Goal: Task Accomplishment & Management: Use online tool/utility

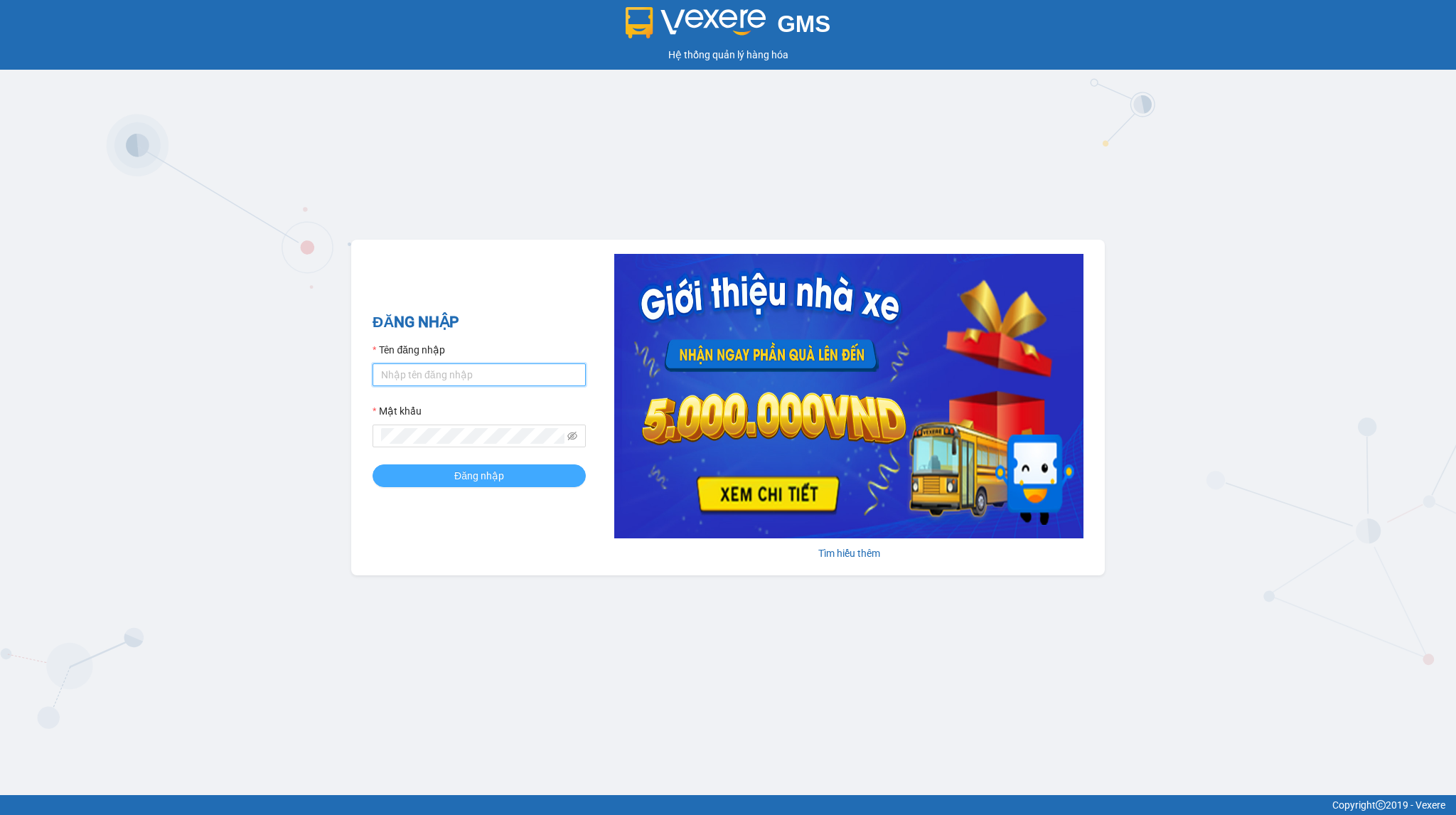
type input "txgiaduc.vxr"
click at [531, 472] on button "Đăng nhập" at bounding box center [478, 475] width 213 height 23
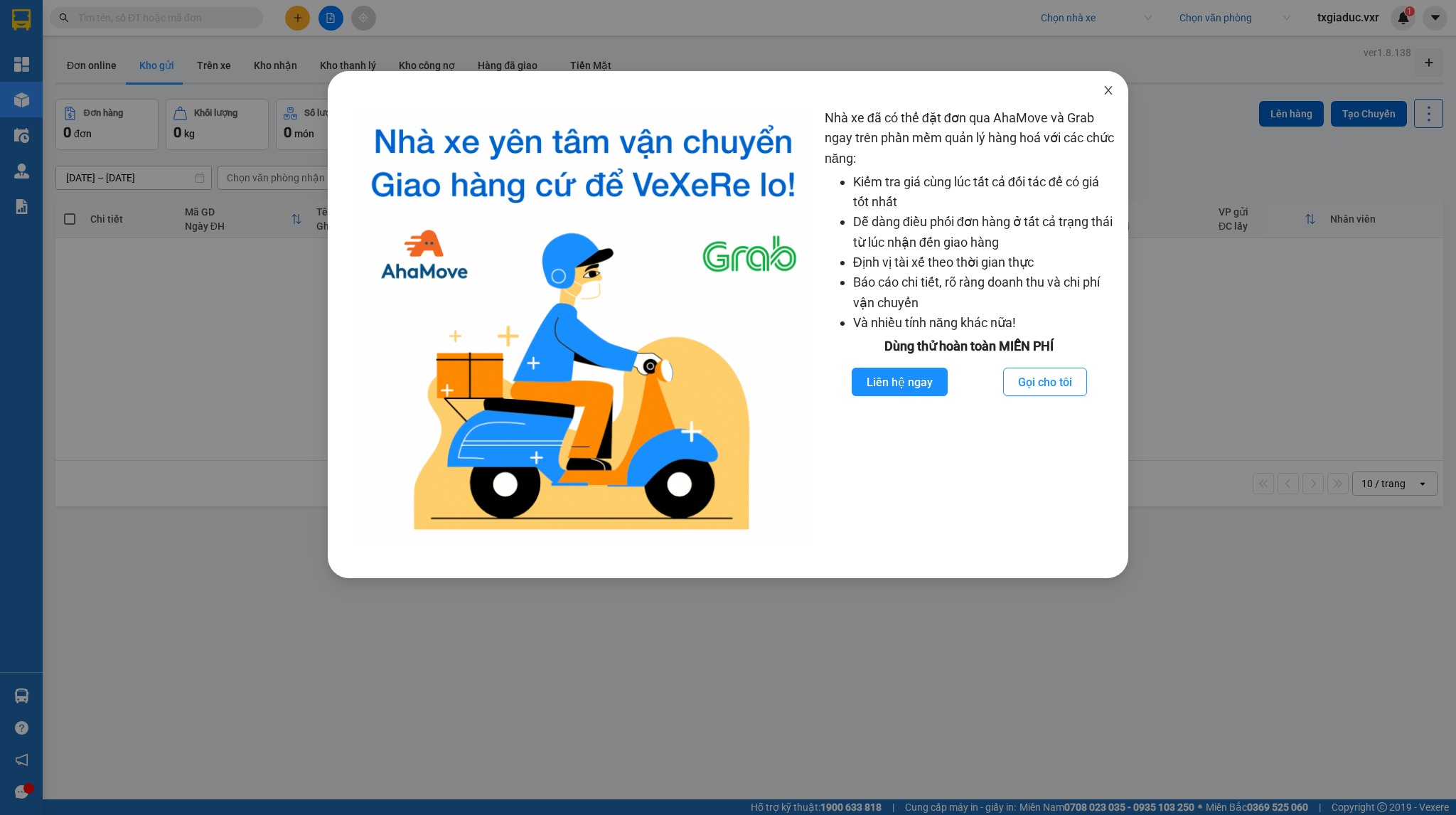
click at [1111, 95] on icon "close" at bounding box center [1108, 91] width 11 height 11
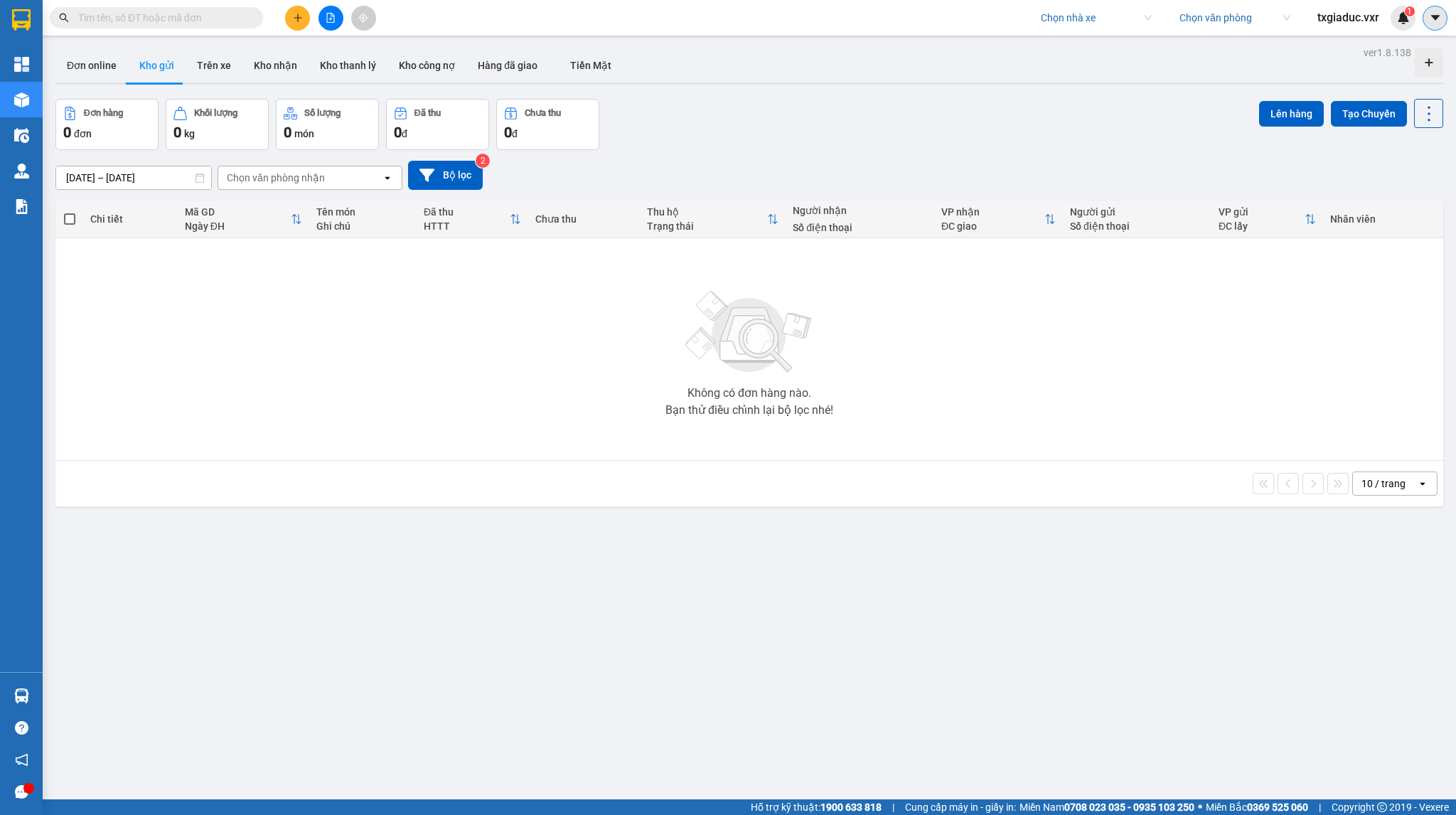
click at [1432, 23] on icon "caret-down" at bounding box center [1434, 17] width 12 height 12
click at [1092, 65] on div "Đơn online Kho gửi Trên xe Kho nhận Kho thanh lý Kho công nợ Hàng đã giao Tiền …" at bounding box center [749, 67] width 1387 height 37
click at [1091, 18] on input "search" at bounding box center [1092, 17] width 101 height 21
type input "duc dat"
click at [1084, 51] on div "Đức Đạt" at bounding box center [1095, 46] width 111 height 15
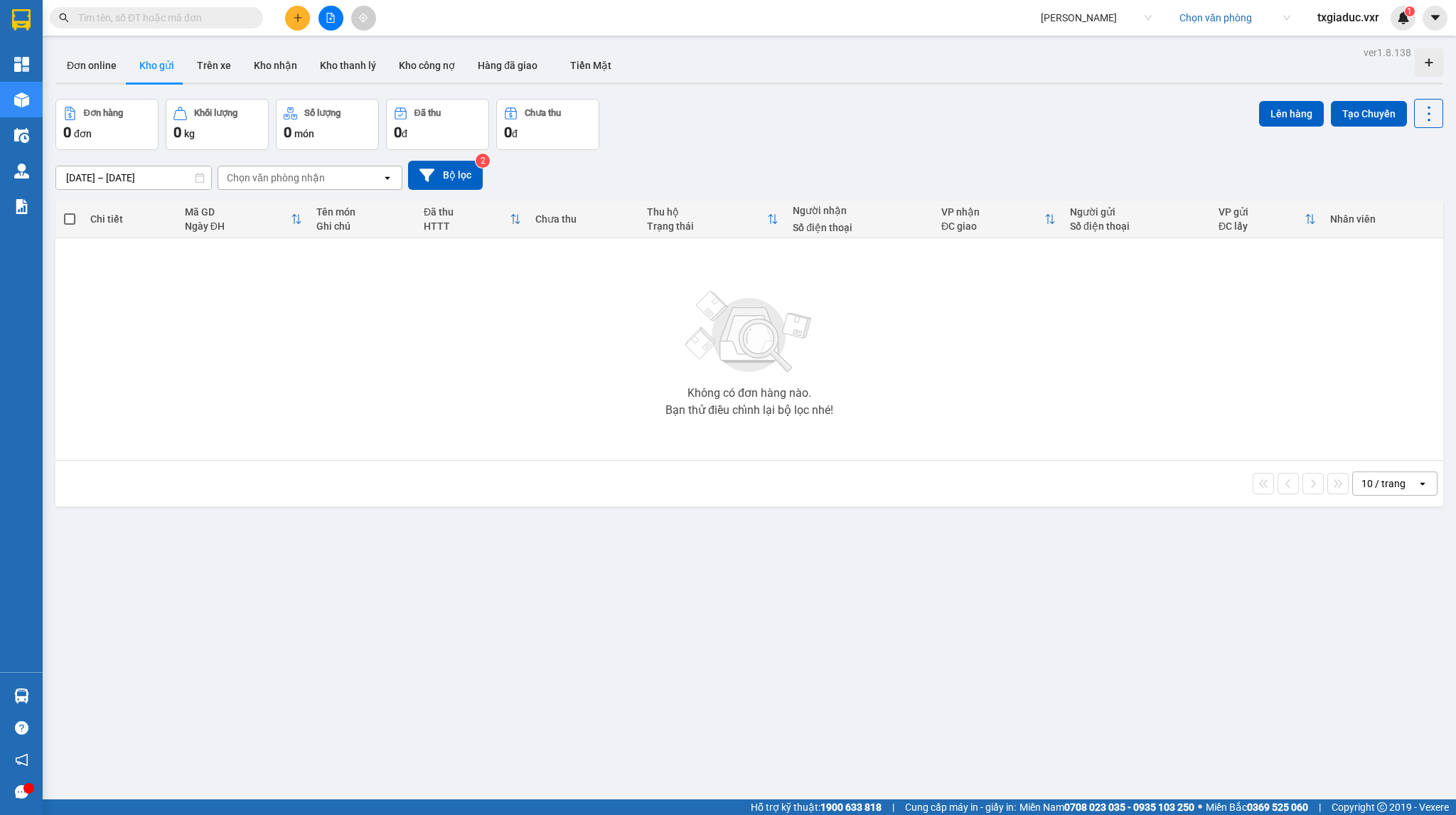
click at [1199, 21] on input "search" at bounding box center [1230, 17] width 101 height 21
click at [1224, 24] on input "search" at bounding box center [1230, 17] width 101 height 21
click at [1217, 53] on div "VP Quy Nhơn" at bounding box center [1234, 46] width 111 height 15
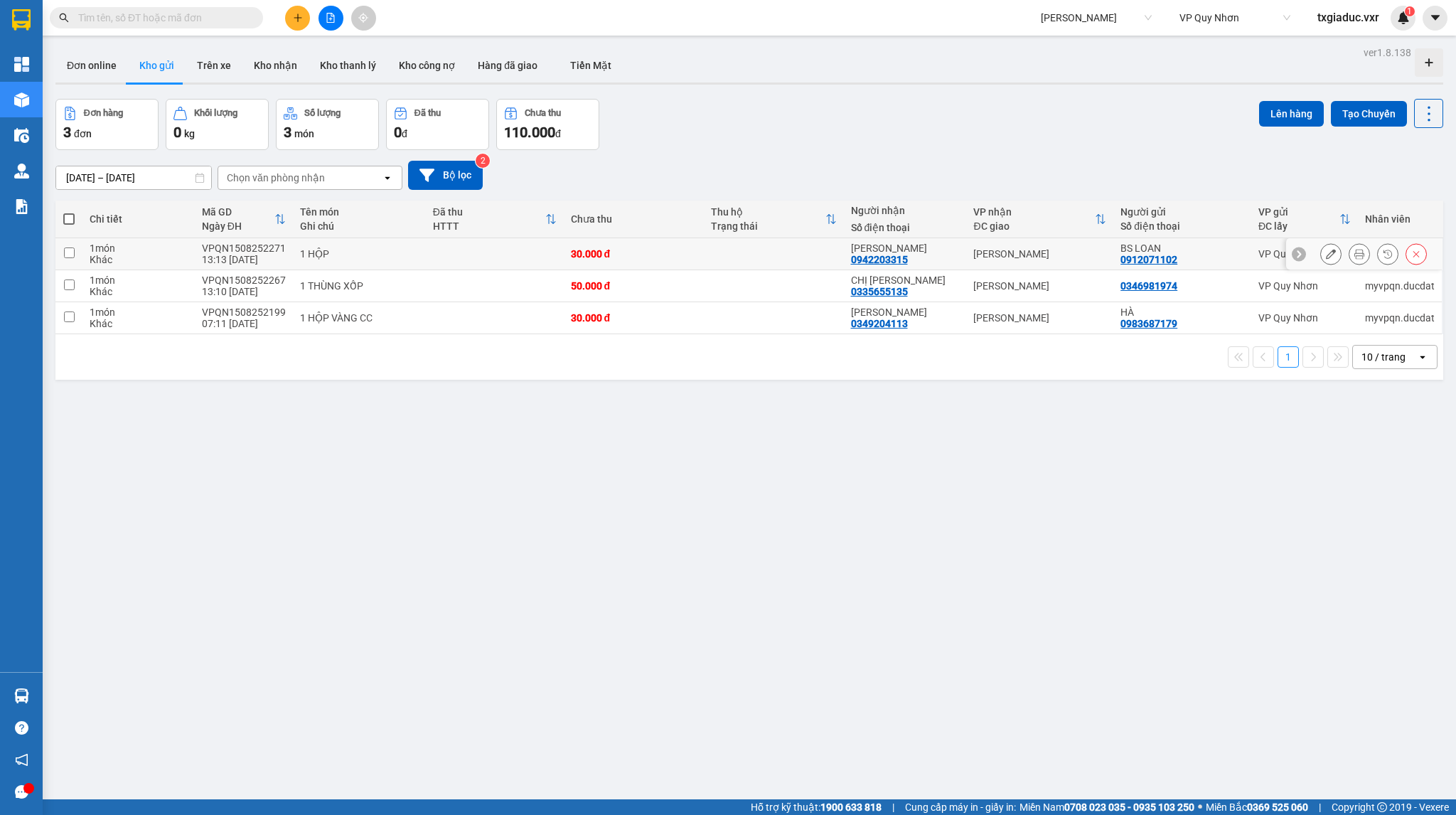
click at [70, 252] on input "checkbox" at bounding box center [69, 252] width 10 height 10
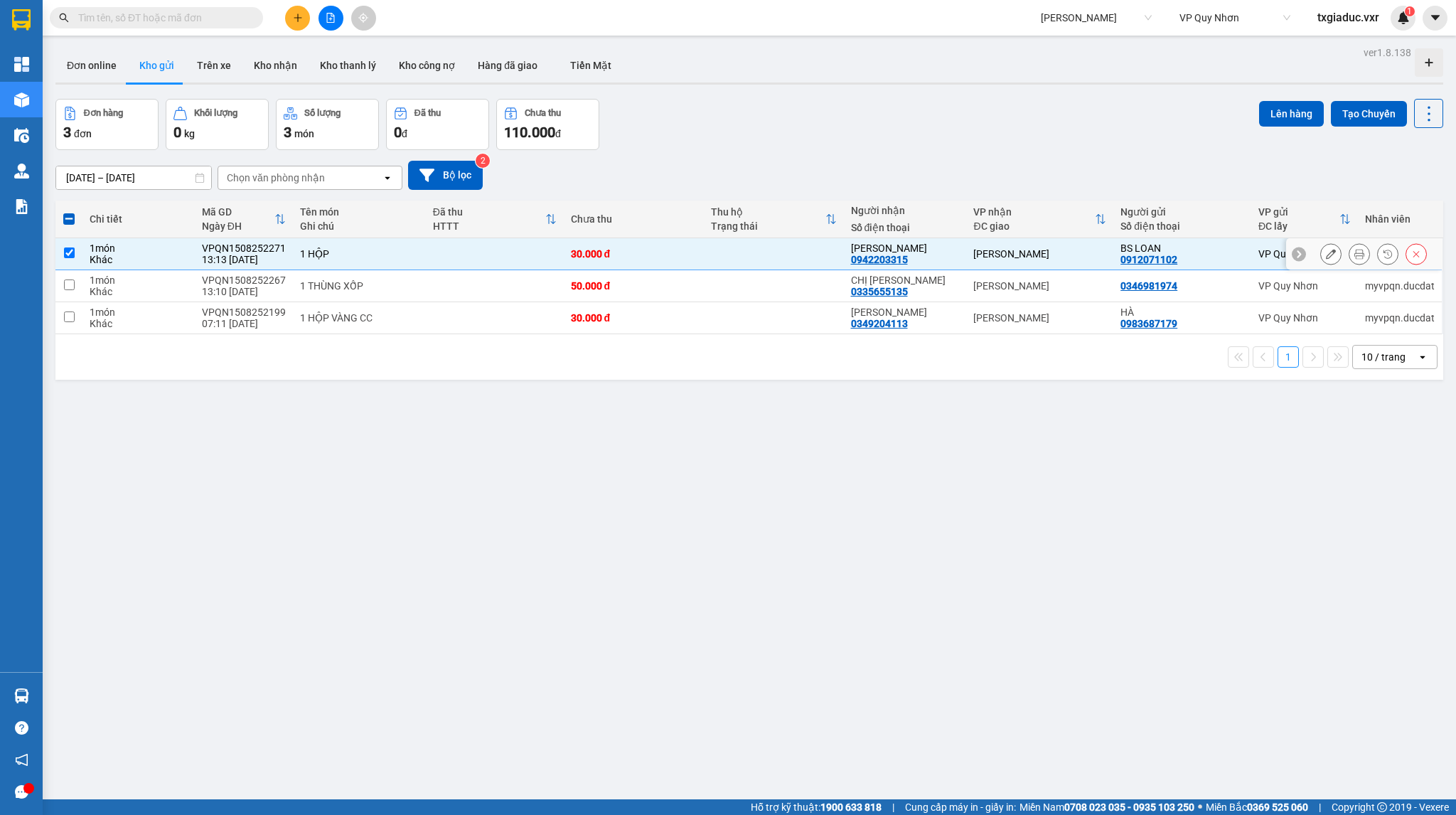
click at [71, 252] on input "checkbox" at bounding box center [69, 252] width 10 height 10
checkbox input "false"
